Goal: Check status: Check status

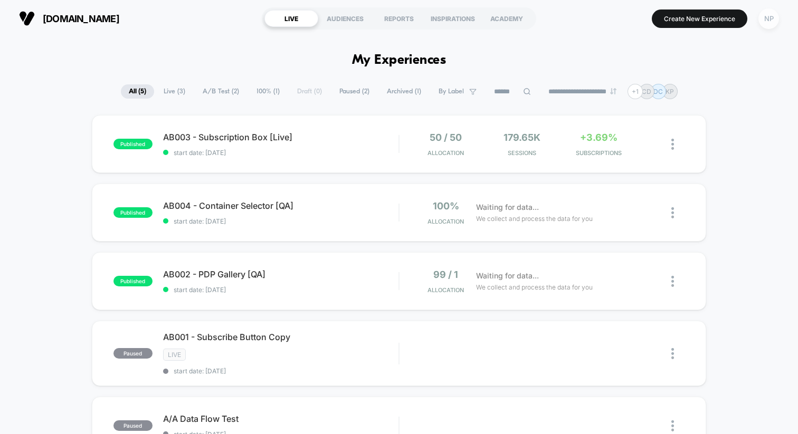
click at [771, 17] on div "NP" at bounding box center [769, 18] width 21 height 21
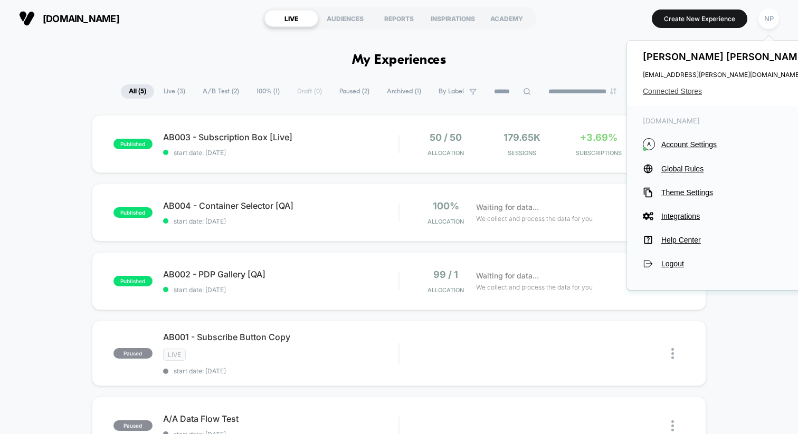
click at [673, 93] on span "Connected Stores" at bounding box center [726, 91] width 167 height 8
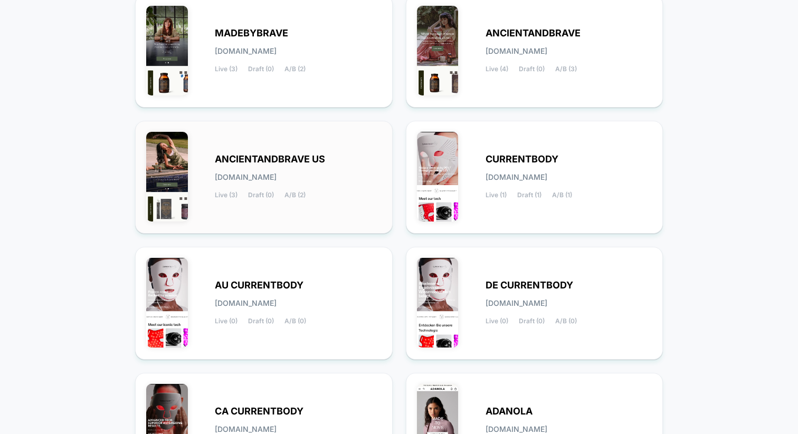
scroll to position [147, 0]
click at [505, 397] on div "[PERSON_NAME][DOMAIN_NAME] Live (6) Draft (4) A/B (1)" at bounding box center [534, 429] width 235 height 91
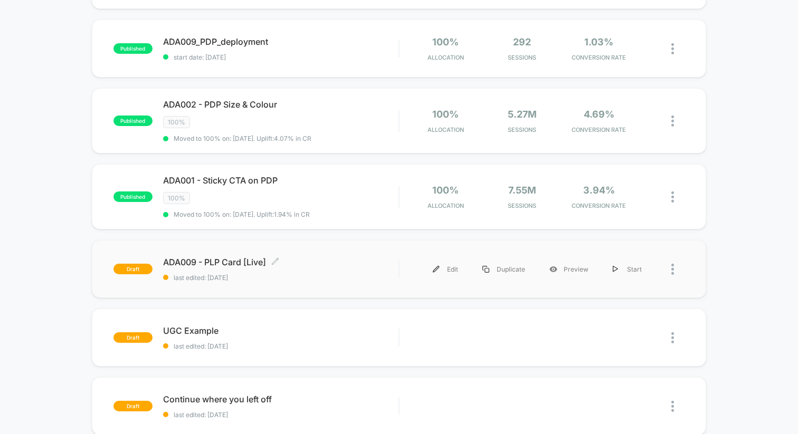
scroll to position [304, 0]
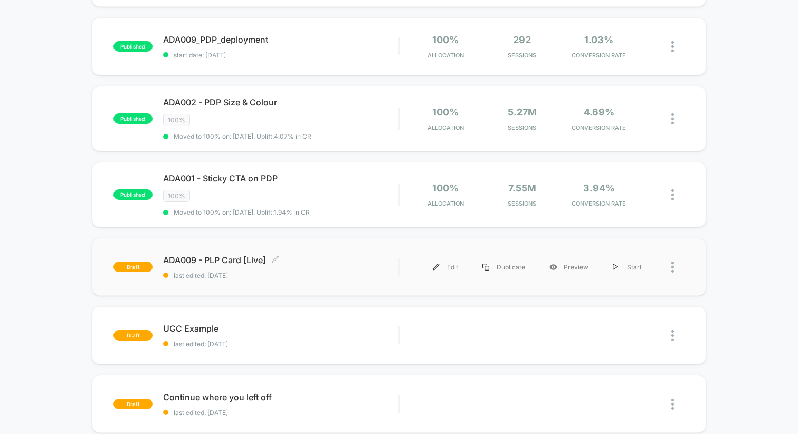
click at [344, 257] on span "ADA009 - PLP Card [Live] Click to edit experience details" at bounding box center [280, 260] width 235 height 11
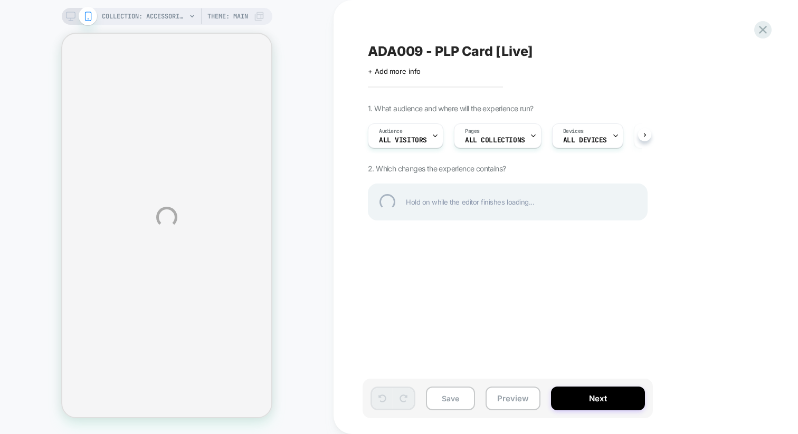
select select "**********"
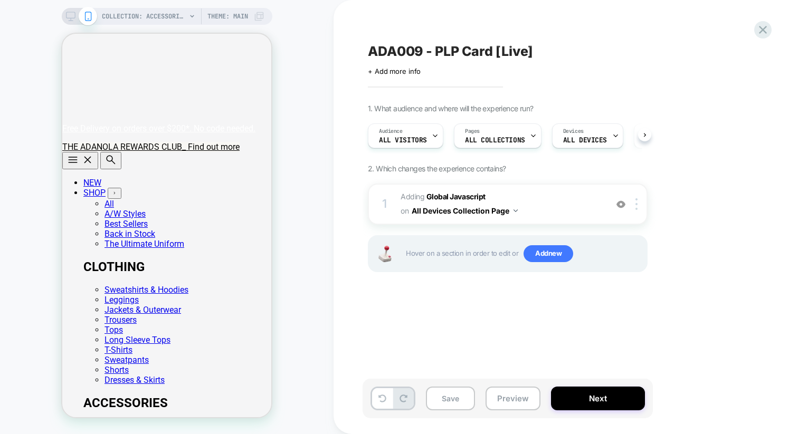
scroll to position [0, 1]
click at [596, 403] on button "Next" at bounding box center [598, 399] width 94 height 24
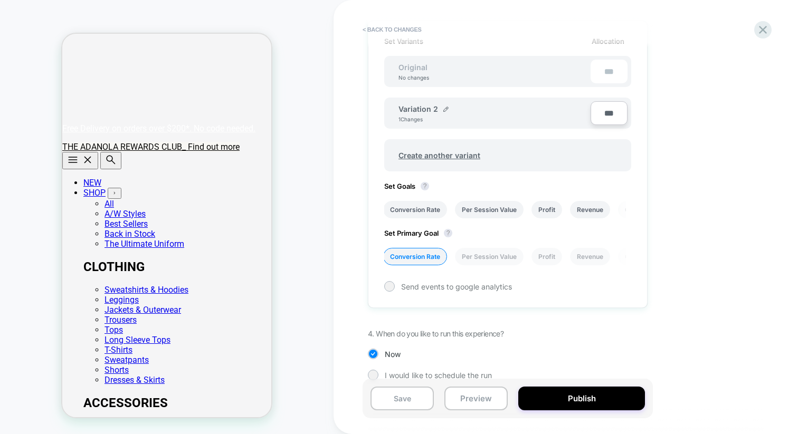
scroll to position [326, 0]
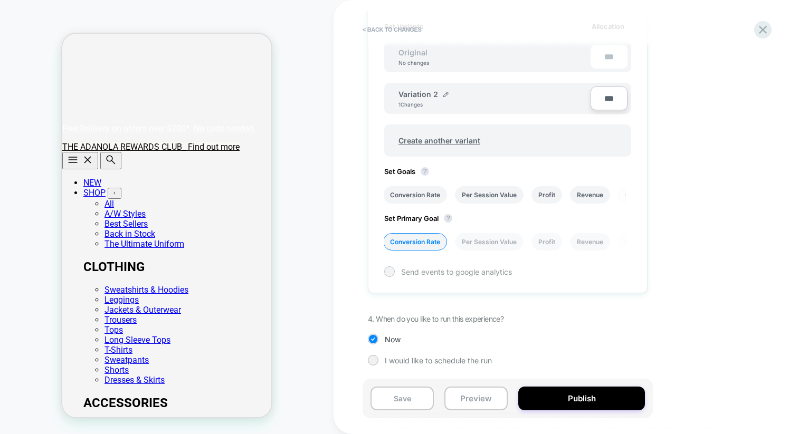
click at [449, 271] on span "Send events to google analytics" at bounding box center [456, 272] width 111 height 9
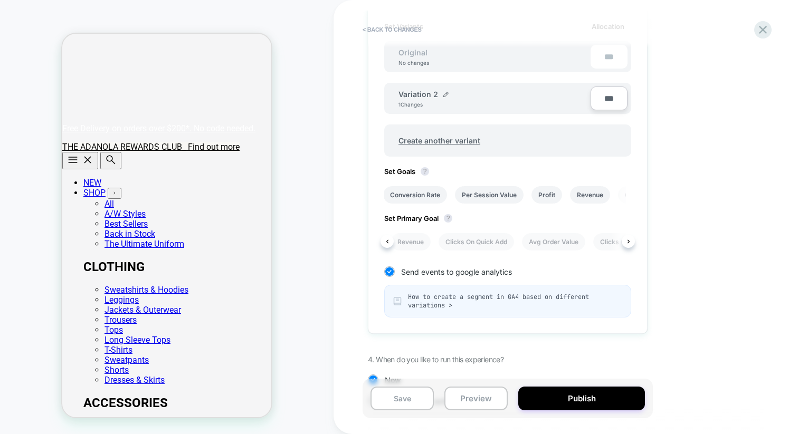
scroll to position [0, 187]
click at [420, 200] on li "Conversion Rate" at bounding box center [415, 194] width 64 height 17
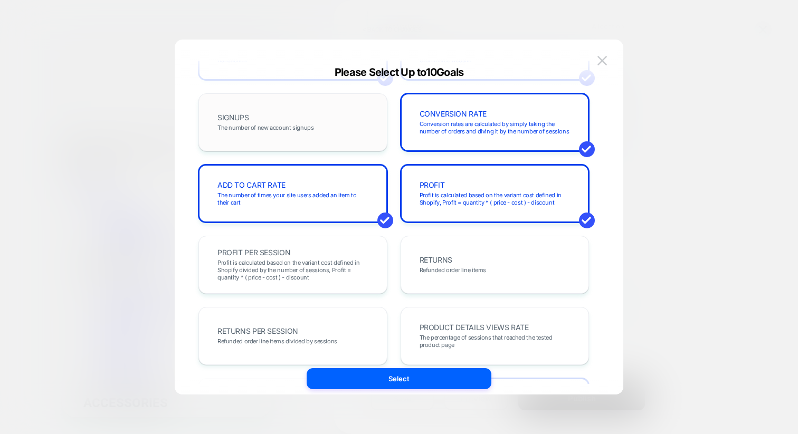
scroll to position [139, 0]
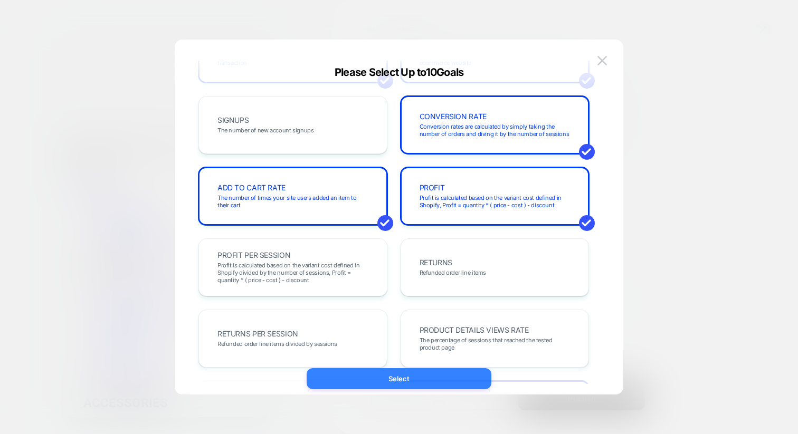
click at [405, 377] on button "Select" at bounding box center [399, 378] width 185 height 21
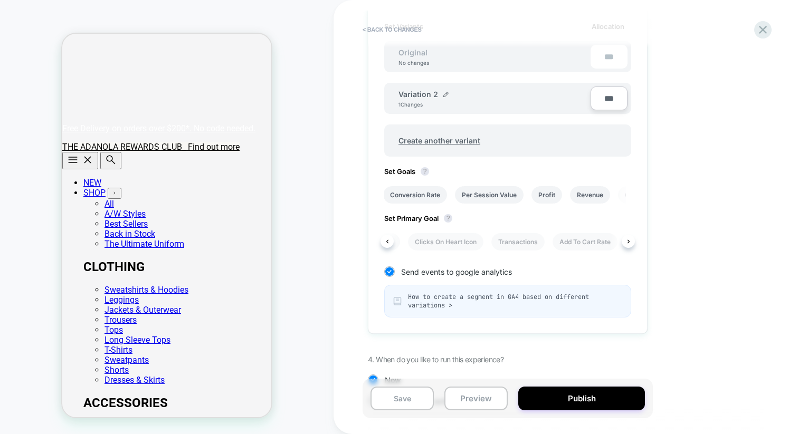
scroll to position [0, 470]
click at [553, 243] on li "Add To Cart Rate" at bounding box center [569, 241] width 65 height 17
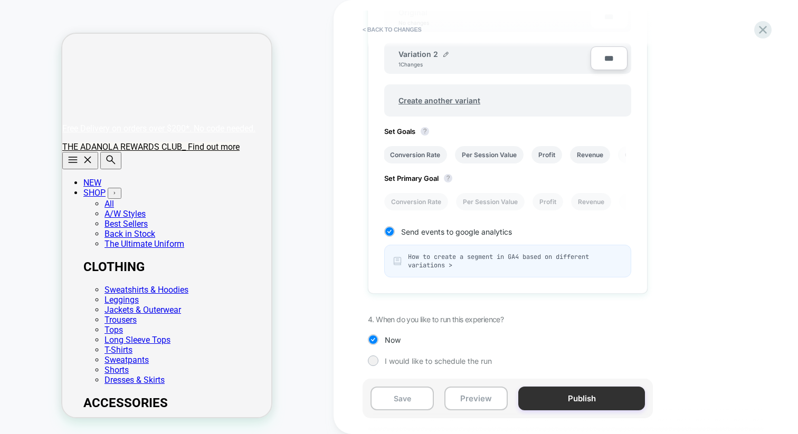
click at [567, 397] on button "Publish" at bounding box center [581, 399] width 127 height 24
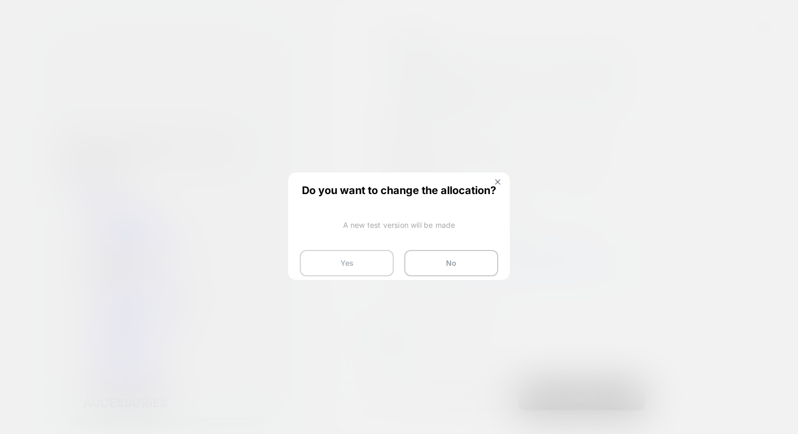
click at [358, 267] on button "Yes" at bounding box center [347, 263] width 94 height 26
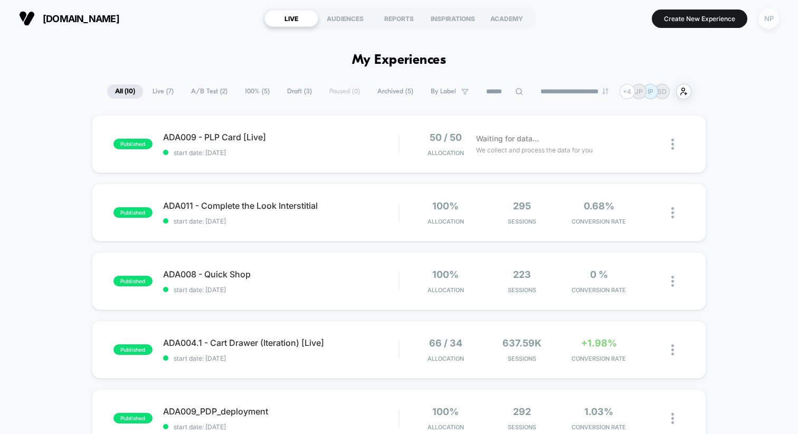
click at [767, 17] on div "NP" at bounding box center [769, 18] width 21 height 21
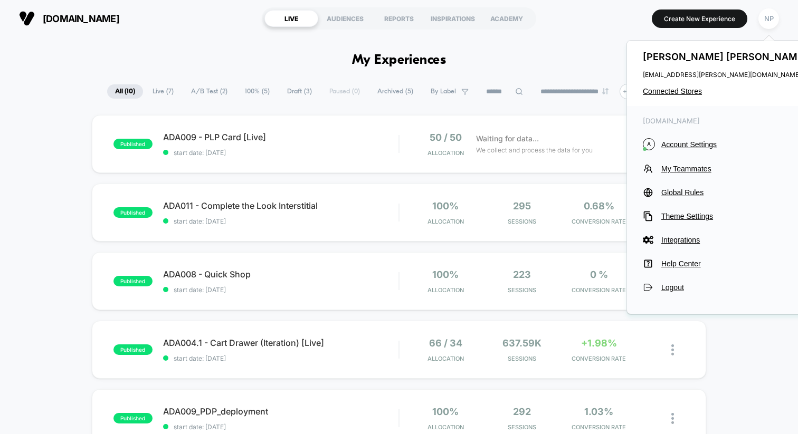
click at [688, 83] on div "[PERSON_NAME] [PERSON_NAME][EMAIL_ADDRESS][PERSON_NAME][DOMAIN_NAME] Connected …" at bounding box center [726, 73] width 198 height 65
click at [683, 87] on div "[PERSON_NAME] [PERSON_NAME][EMAIL_ADDRESS][PERSON_NAME][DOMAIN_NAME] Connected …" at bounding box center [726, 73] width 198 height 65
click at [678, 90] on span "Connected Stores" at bounding box center [726, 91] width 167 height 8
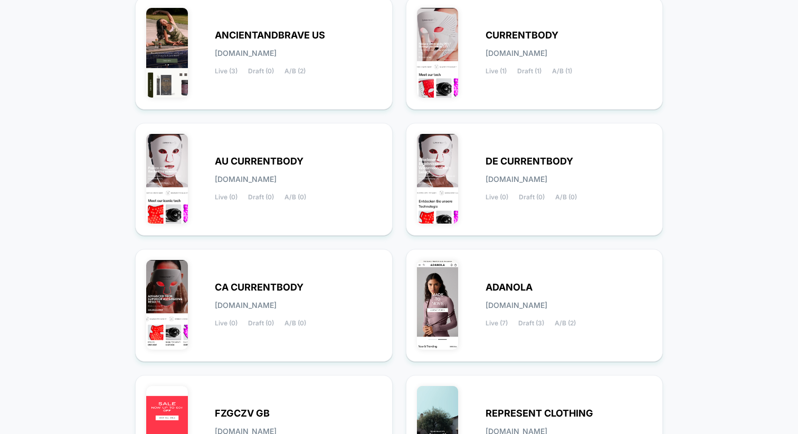
scroll to position [411, 0]
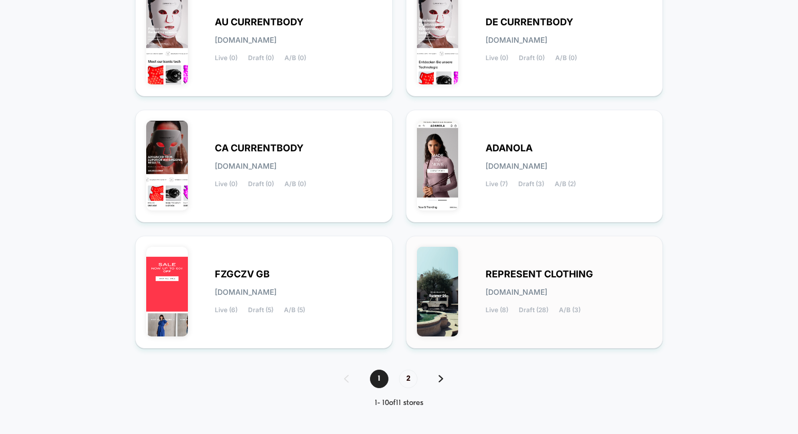
click at [575, 307] on span "A/B (3)" at bounding box center [570, 310] width 22 height 7
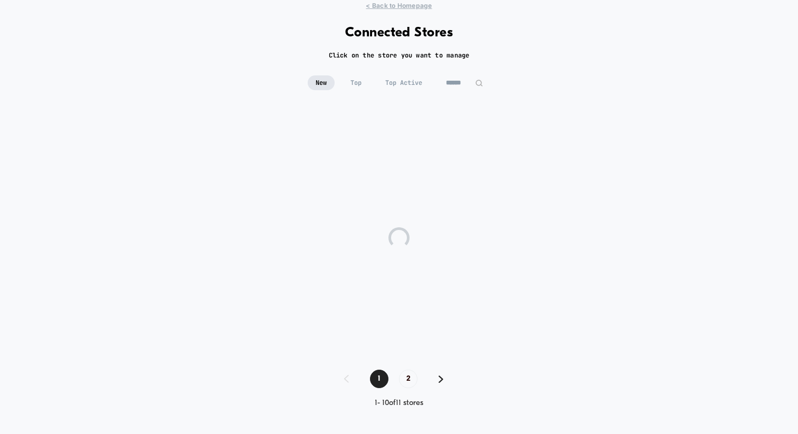
scroll to position [35, 0]
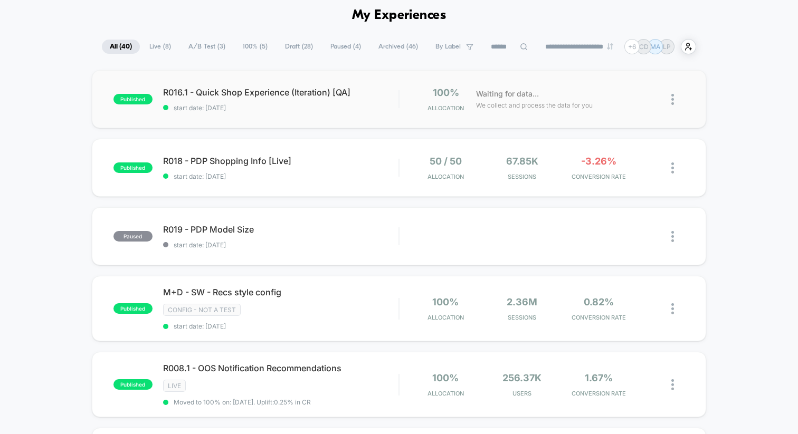
scroll to position [46, 0]
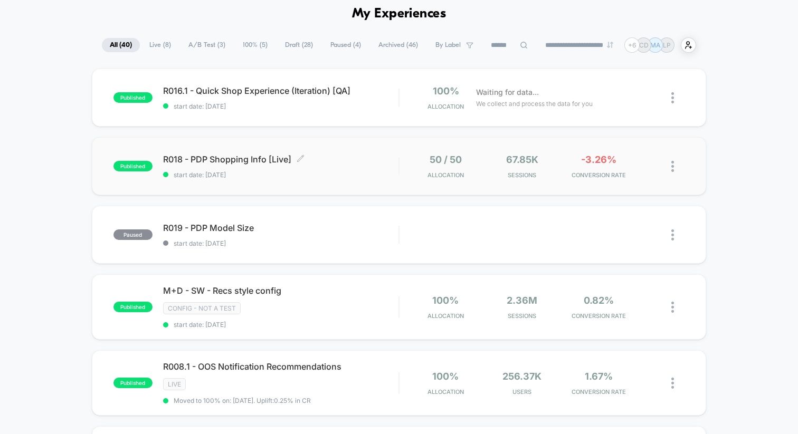
click at [351, 162] on span "R018 - PDP Shopping Info [Live] Click to edit experience details" at bounding box center [280, 159] width 235 height 11
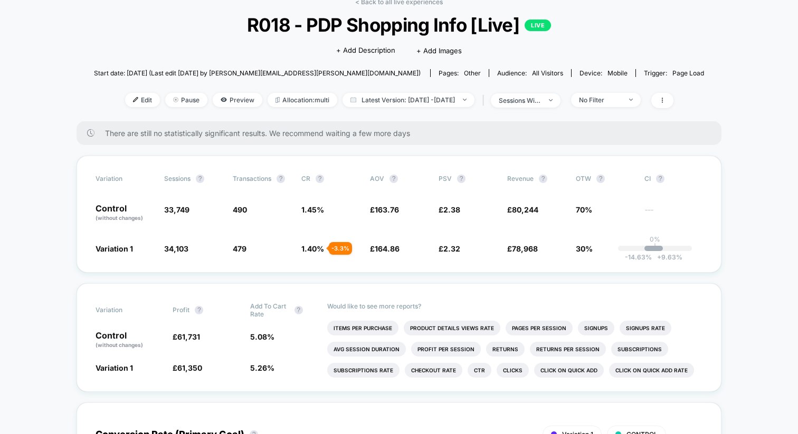
scroll to position [65, 0]
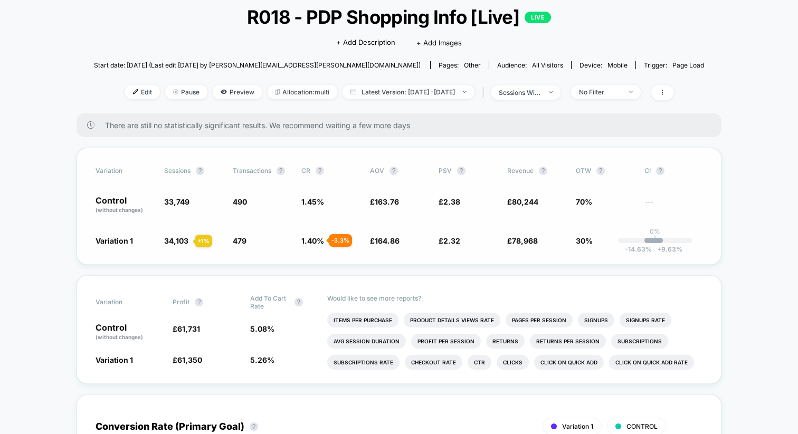
click at [182, 241] on span "34,103" at bounding box center [176, 240] width 24 height 9
copy span "34,103"
click at [179, 199] on span "33,749" at bounding box center [176, 201] width 25 height 9
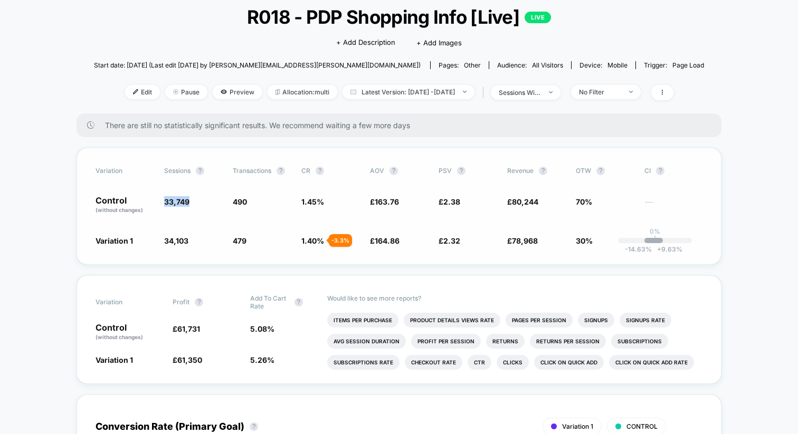
copy span "33,749"
click at [260, 328] on span "5.08 %" at bounding box center [262, 329] width 24 height 9
copy span "5.08"
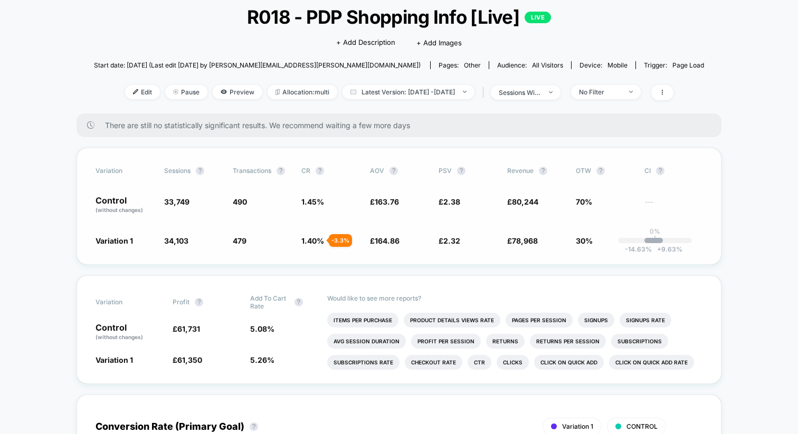
click at [177, 236] on span "34,103" at bounding box center [176, 240] width 24 height 9
copy span "34,103"
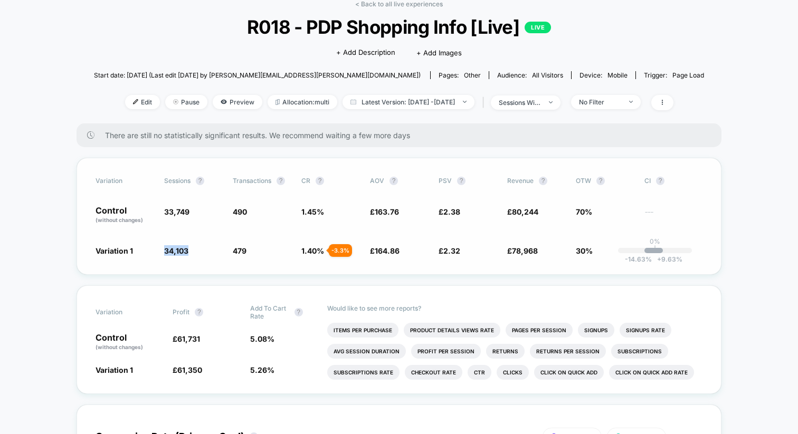
scroll to position [0, 0]
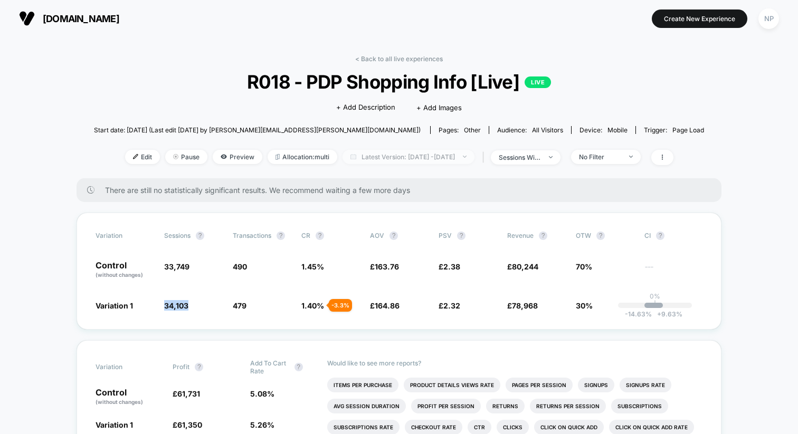
click at [471, 153] on span "Latest Version: [DATE] - [DATE]" at bounding box center [409, 157] width 132 height 14
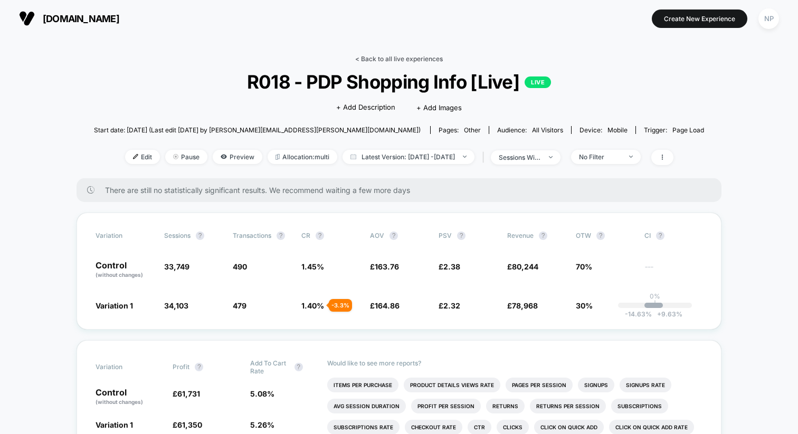
click at [413, 57] on link "< Back to all live experiences" at bounding box center [399, 59] width 88 height 8
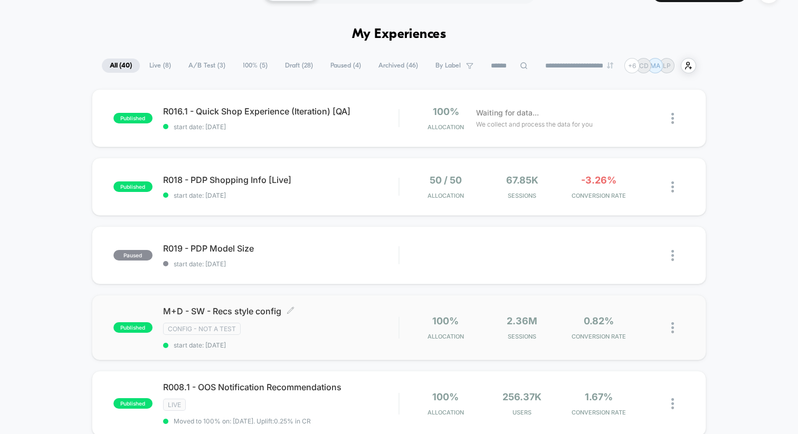
scroll to position [15, 0]
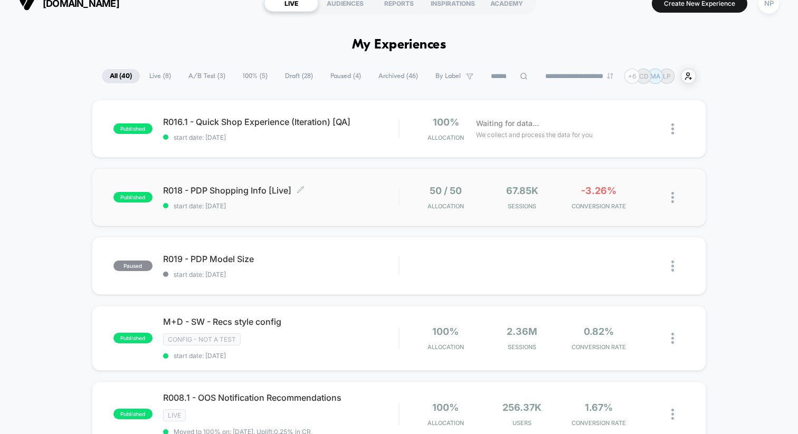
click at [354, 192] on span "R018 - PDP Shopping Info [Live] Click to edit experience details" at bounding box center [280, 190] width 235 height 11
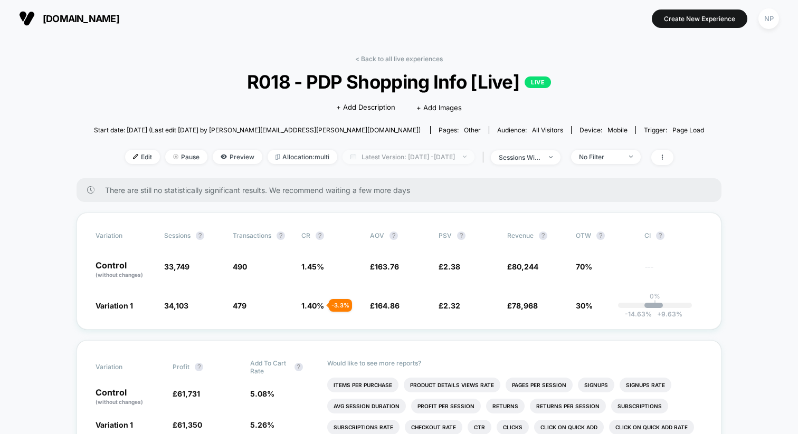
click at [429, 156] on span "Latest Version: [DATE] - [DATE]" at bounding box center [409, 157] width 132 height 14
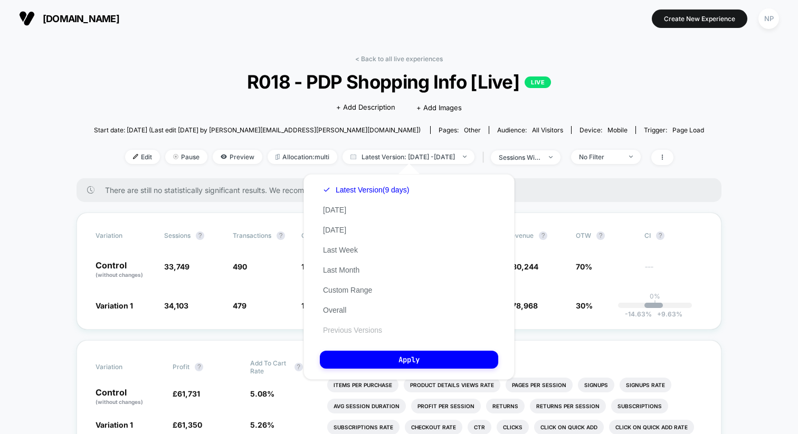
click at [352, 329] on button "Previous Versions" at bounding box center [352, 331] width 65 height 10
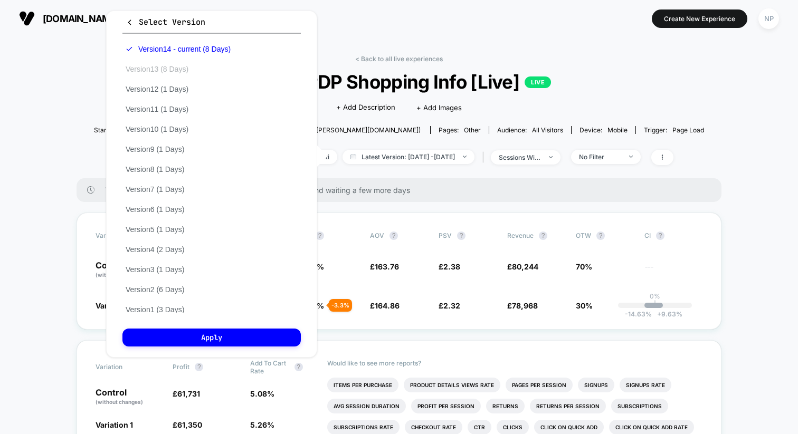
click at [178, 71] on button "Version 13 (8 Days)" at bounding box center [156, 69] width 69 height 10
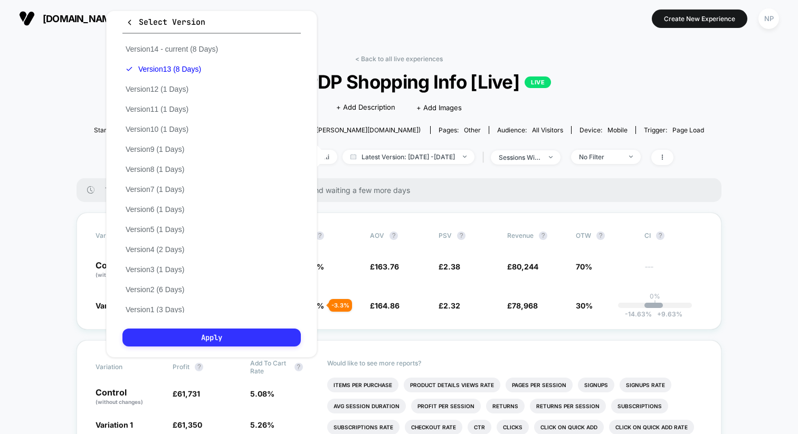
click at [215, 338] on button "Apply" at bounding box center [211, 338] width 178 height 18
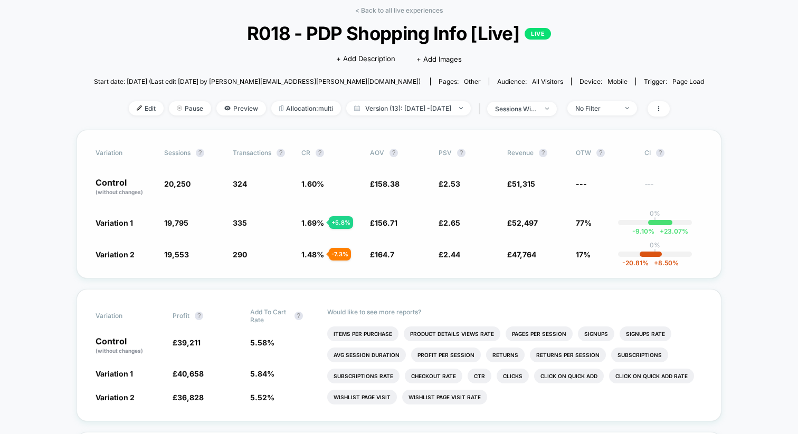
scroll to position [57, 0]
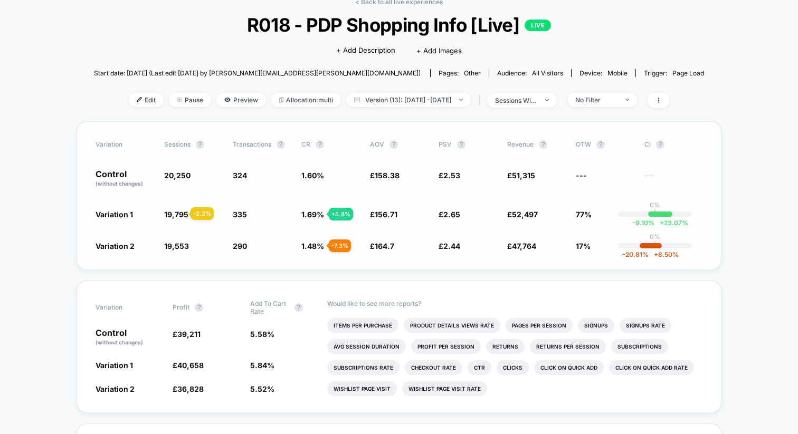
click at [178, 214] on span "19,795" at bounding box center [176, 214] width 24 height 9
copy span "19,795"
click at [183, 174] on span "20,250" at bounding box center [177, 175] width 26 height 9
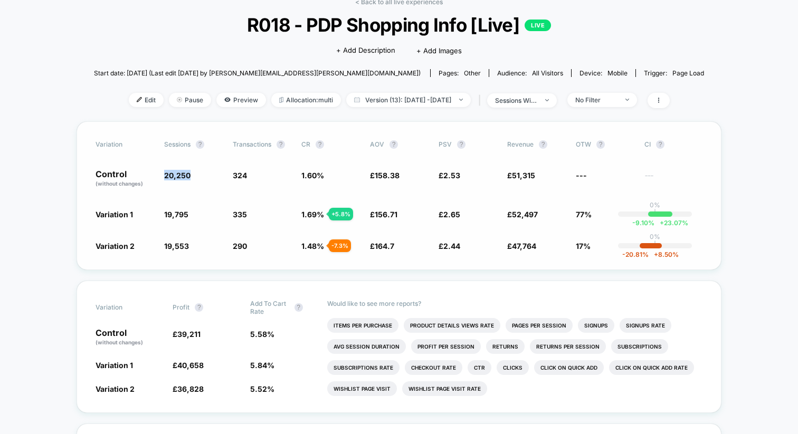
copy span "20,250"
click at [244, 172] on span "324" at bounding box center [240, 175] width 14 height 9
click at [241, 173] on span "324" at bounding box center [240, 175] width 14 height 9
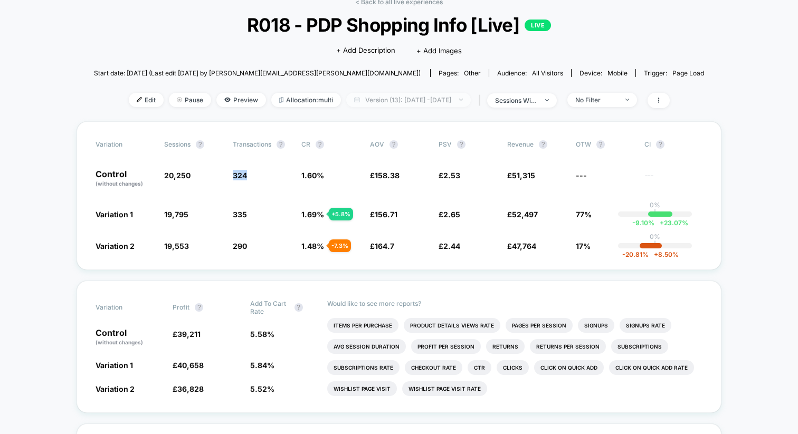
click at [395, 96] on span "Version (13): [DATE] - [DATE]" at bounding box center [408, 100] width 125 height 14
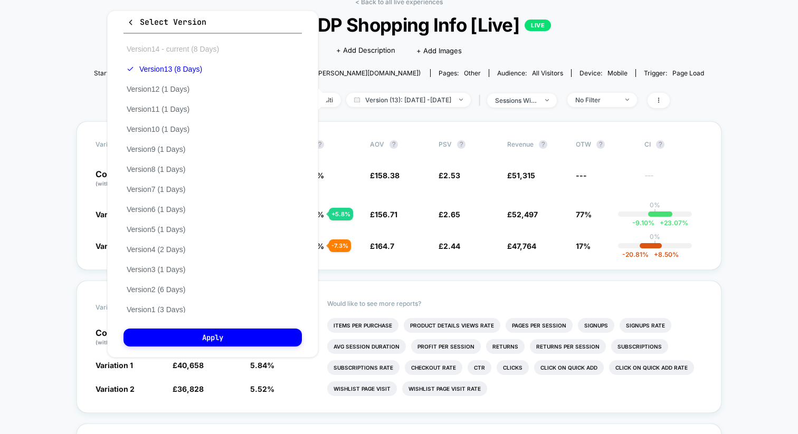
click at [162, 51] on button "Version 14 - current (8 Days)" at bounding box center [173, 49] width 99 height 10
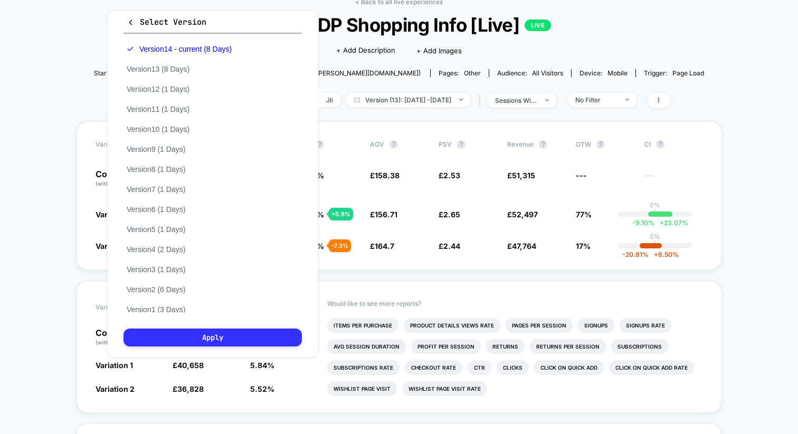
click at [226, 336] on button "Apply" at bounding box center [213, 338] width 178 height 18
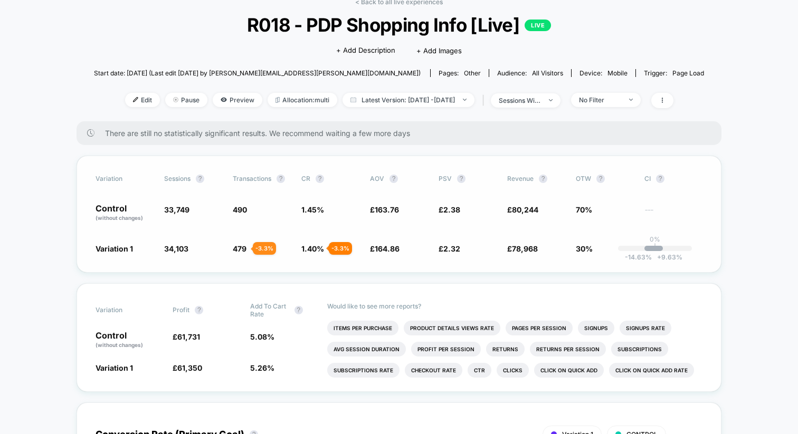
click at [239, 248] on span "479" at bounding box center [240, 248] width 14 height 9
drag, startPoint x: 239, startPoint y: 248, endPoint x: 320, endPoint y: 267, distance: 82.9
click at [244, 249] on span "479" at bounding box center [240, 248] width 14 height 9
click at [431, 101] on span "Latest Version: [DATE] - [DATE]" at bounding box center [409, 100] width 132 height 14
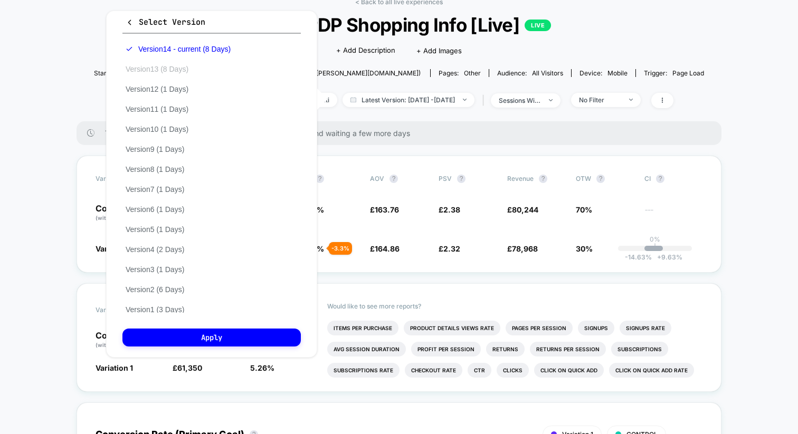
click at [170, 67] on button "Version 13 (8 Days)" at bounding box center [156, 69] width 69 height 10
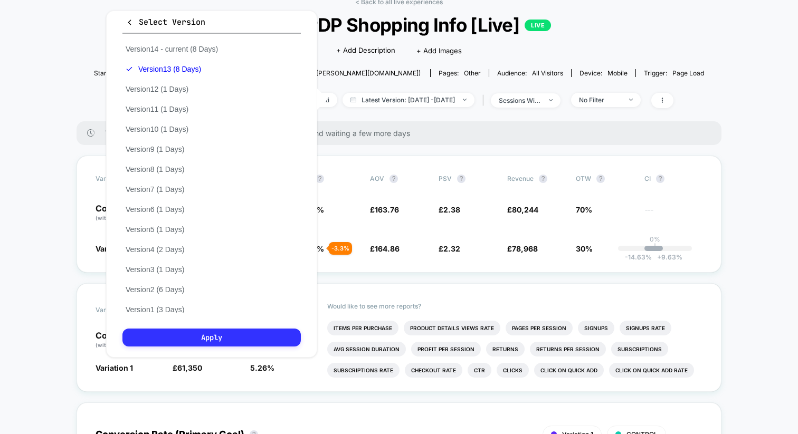
click at [220, 336] on button "Apply" at bounding box center [211, 338] width 178 height 18
